Goal: Transaction & Acquisition: Purchase product/service

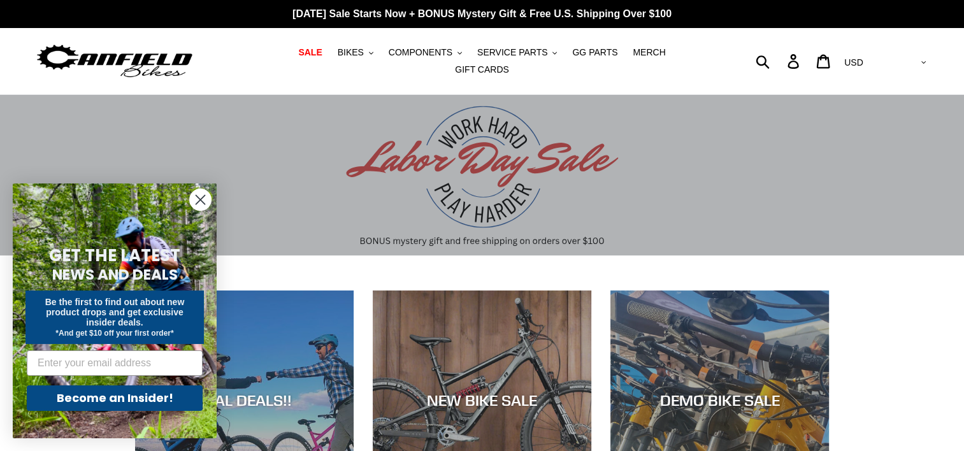
click at [194, 199] on circle "Close dialog" at bounding box center [200, 199] width 21 height 21
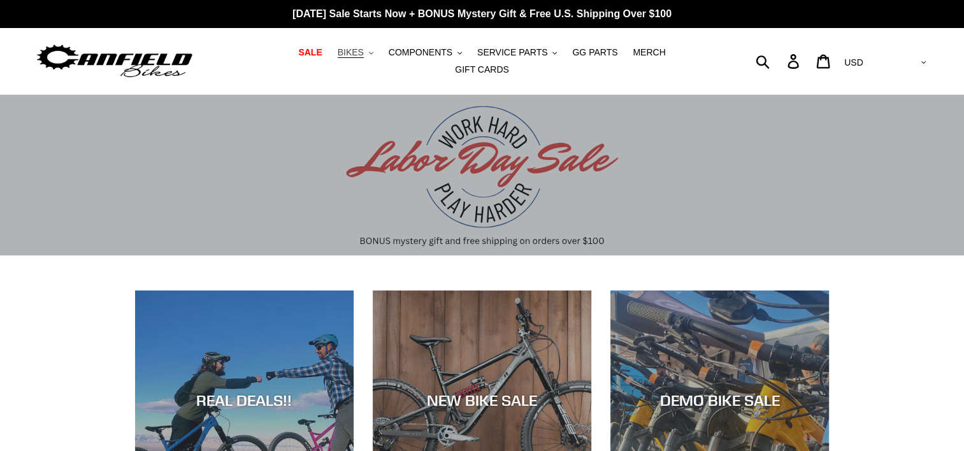
click at [339, 57] on span "BIKES" at bounding box center [351, 52] width 26 height 11
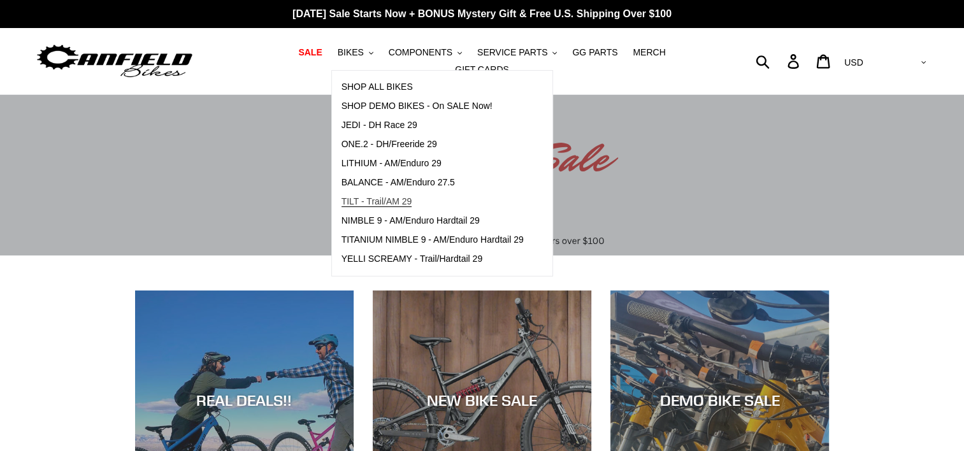
click at [349, 206] on span "TILT - Trail/AM 29" at bounding box center [377, 201] width 71 height 11
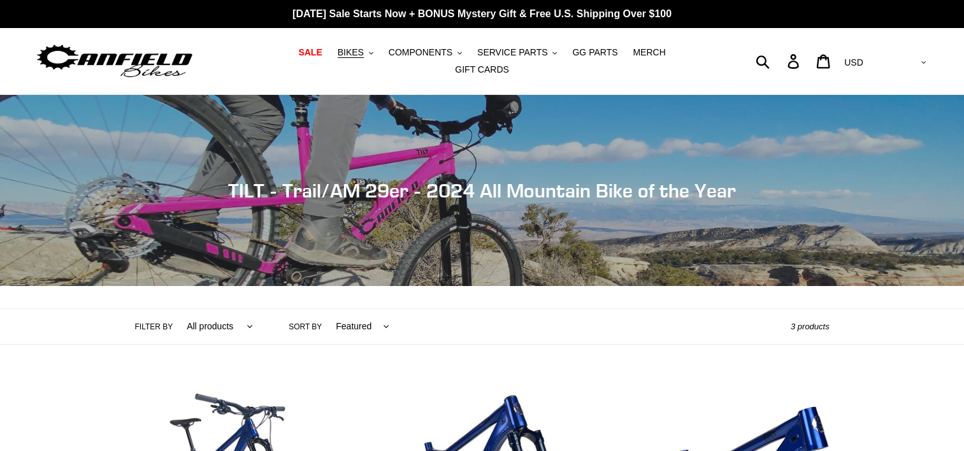
scroll to position [394, 0]
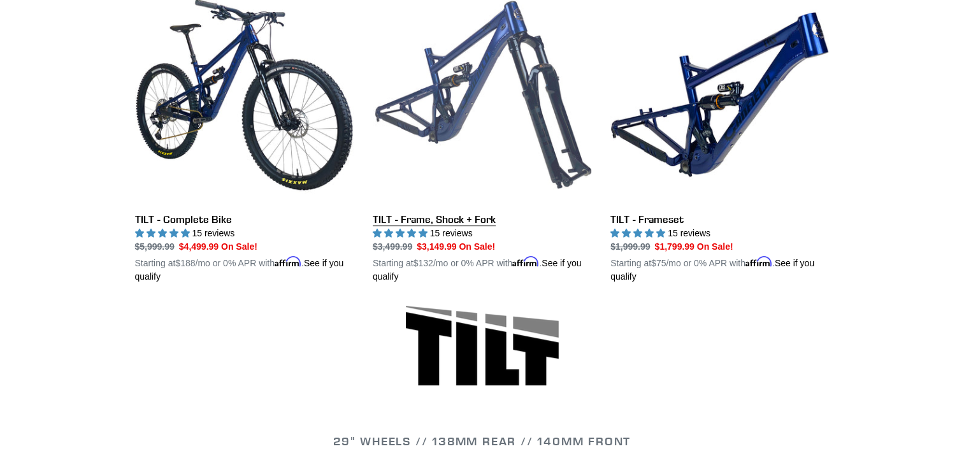
click at [438, 210] on link "TILT - Frame, Shock + Fork" at bounding box center [482, 134] width 219 height 298
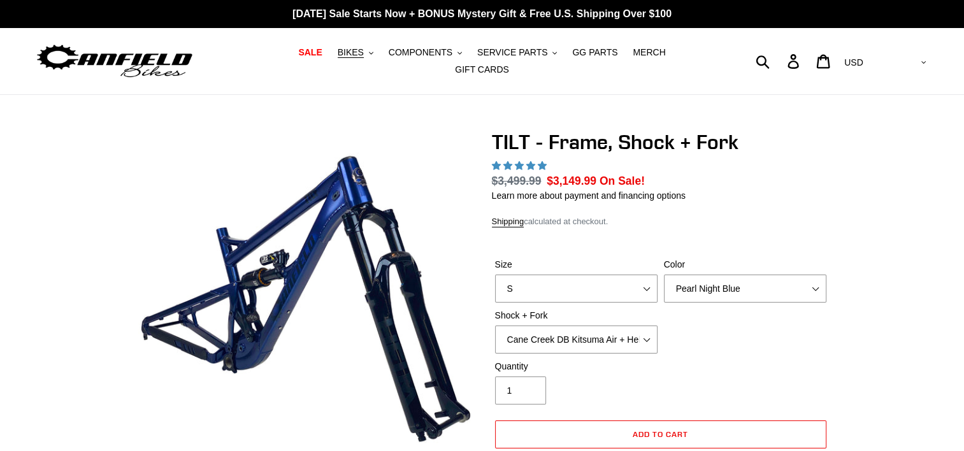
select select "highest-rating"
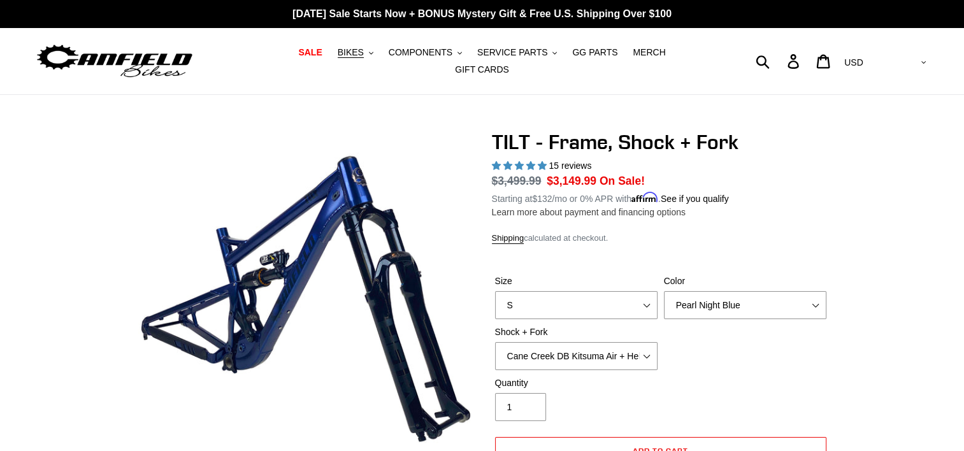
click at [590, 207] on link "Learn more about payment and financing options" at bounding box center [589, 212] width 194 height 10
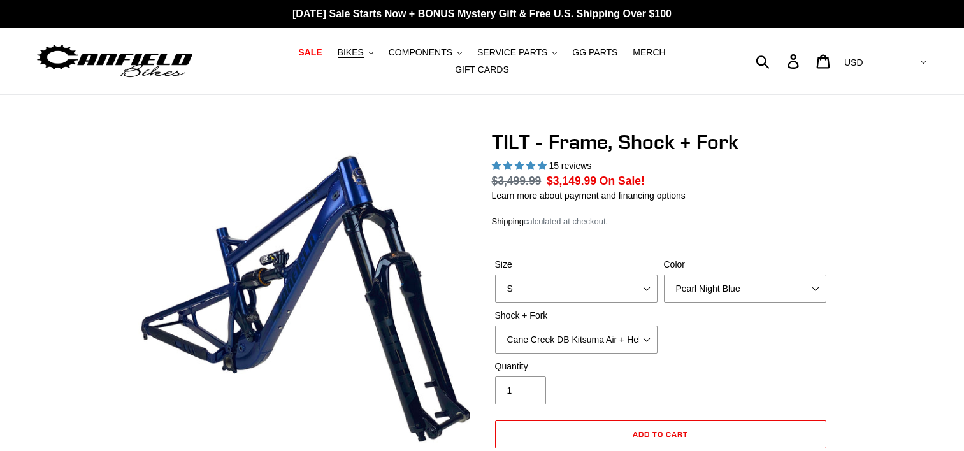
select select "highest-rating"
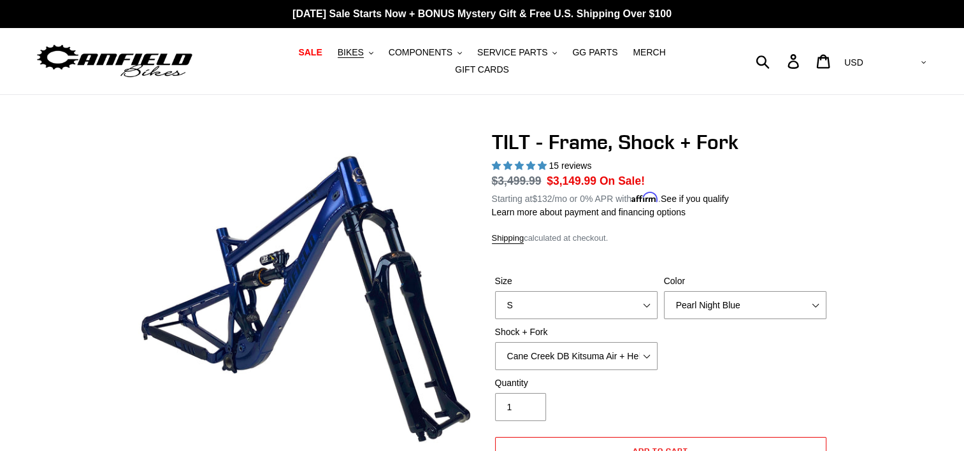
click at [590, 232] on div "Shipping calculated at checkout." at bounding box center [661, 238] width 338 height 13
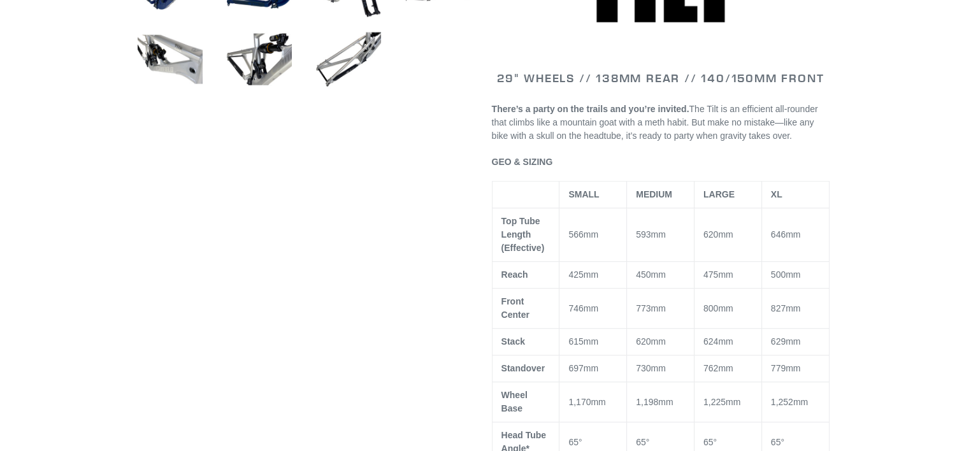
scroll to position [637, 0]
